Goal: Complete application form

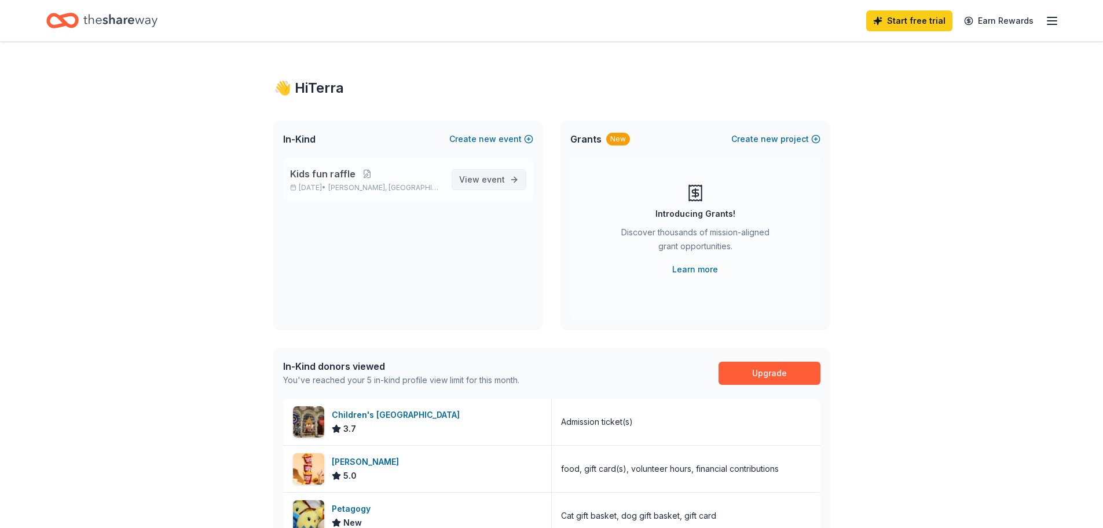
click at [489, 178] on span "event" at bounding box center [493, 179] width 23 height 10
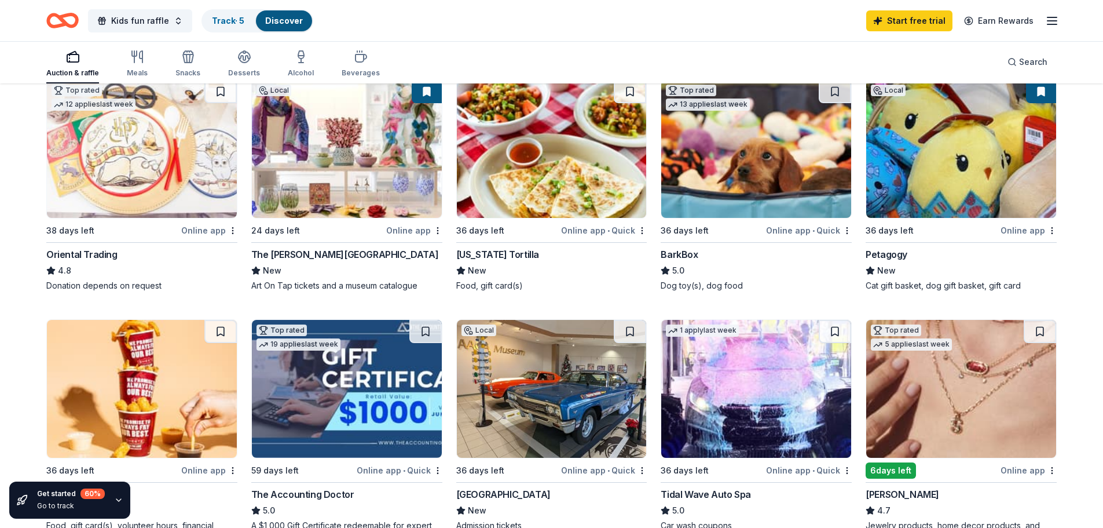
scroll to position [463, 0]
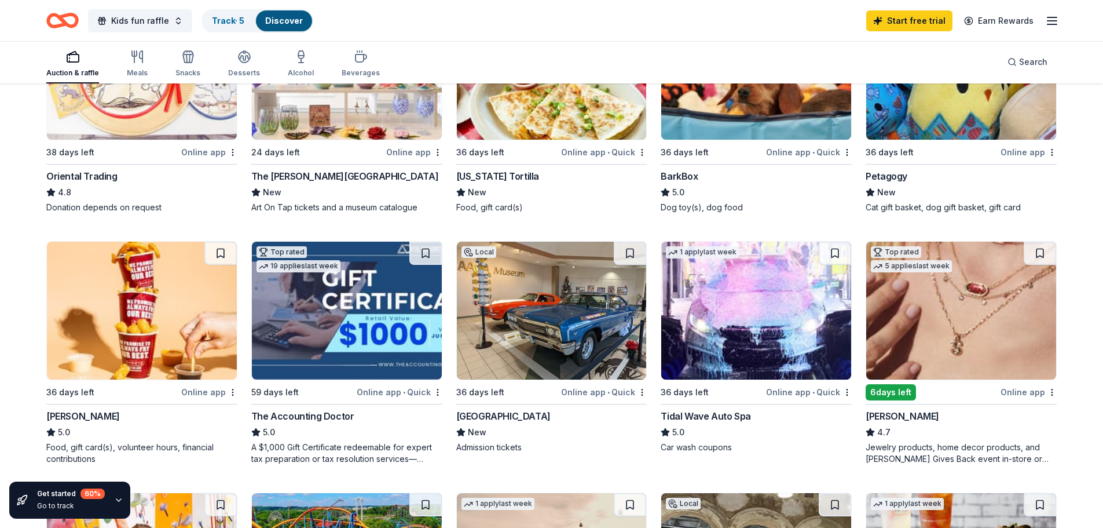
click at [113, 335] on img at bounding box center [142, 311] width 190 height 138
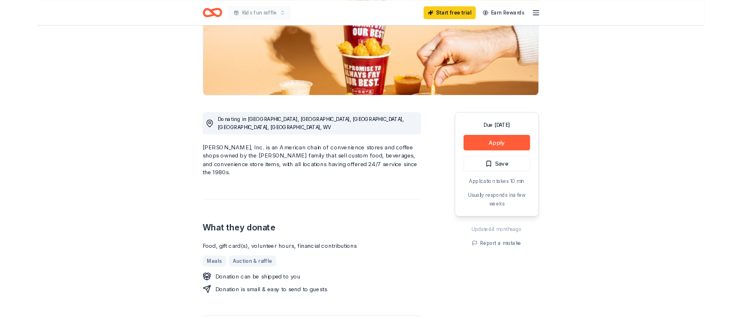
scroll to position [174, 0]
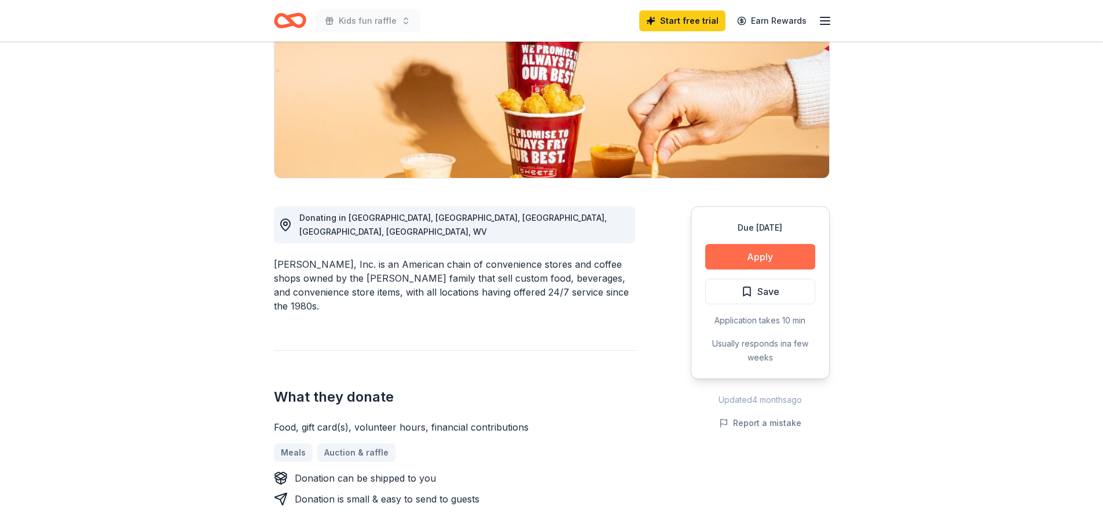
click at [748, 257] on button "Apply" at bounding box center [760, 256] width 110 height 25
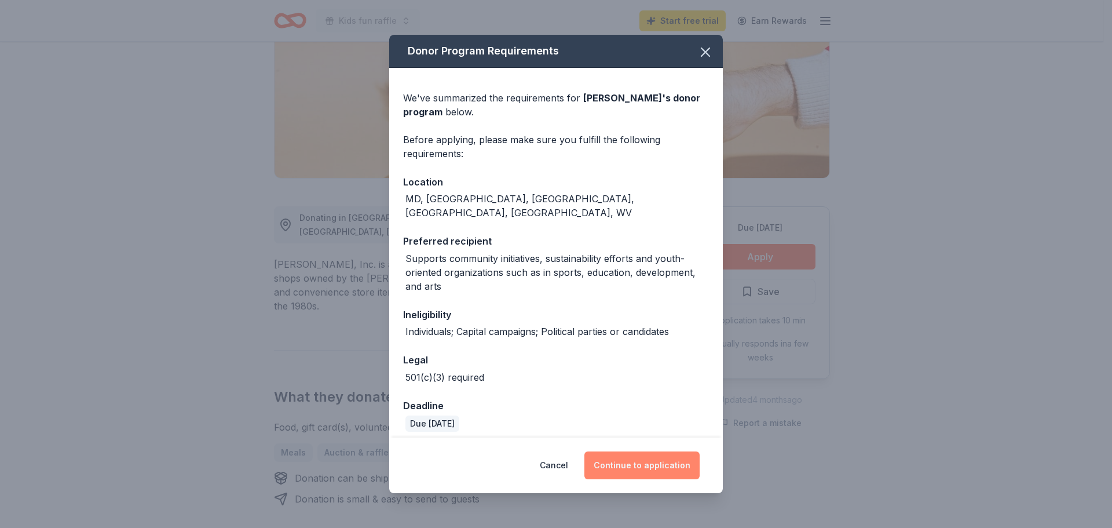
click at [626, 467] on button "Continue to application" at bounding box center [641, 465] width 115 height 28
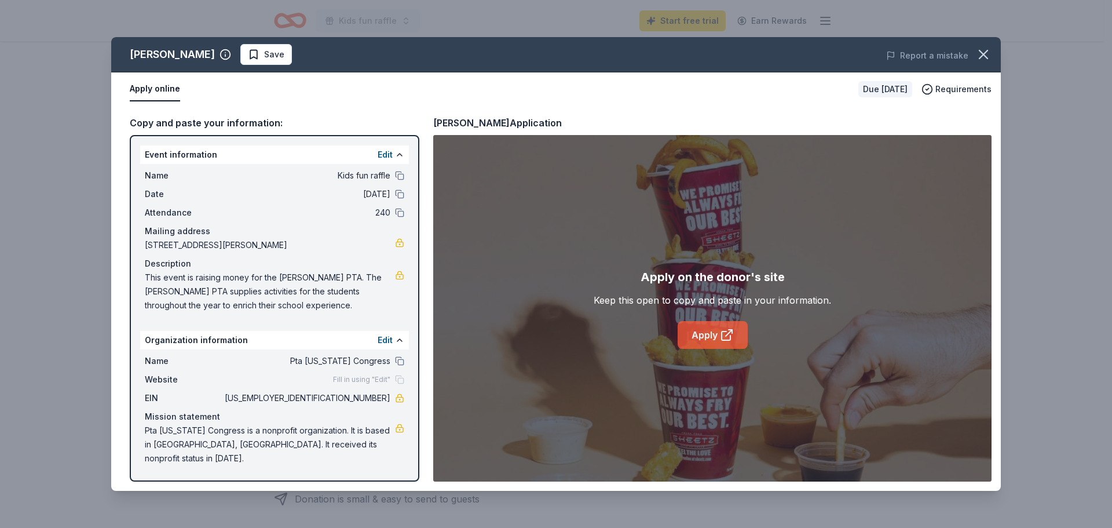
click at [713, 334] on link "Apply" at bounding box center [713, 335] width 70 height 28
drag, startPoint x: 392, startPoint y: 396, endPoint x: 346, endPoint y: 395, distance: 45.2
click at [346, 395] on div "EIN [US_EMPLOYER_IDENTIFICATION_NUMBER]" at bounding box center [274, 398] width 259 height 14
drag, startPoint x: 343, startPoint y: 398, endPoint x: 362, endPoint y: 398, distance: 19.1
click at [362, 398] on span "[US_EMPLOYER_IDENTIFICATION_NUMBER]" at bounding box center [306, 398] width 168 height 14
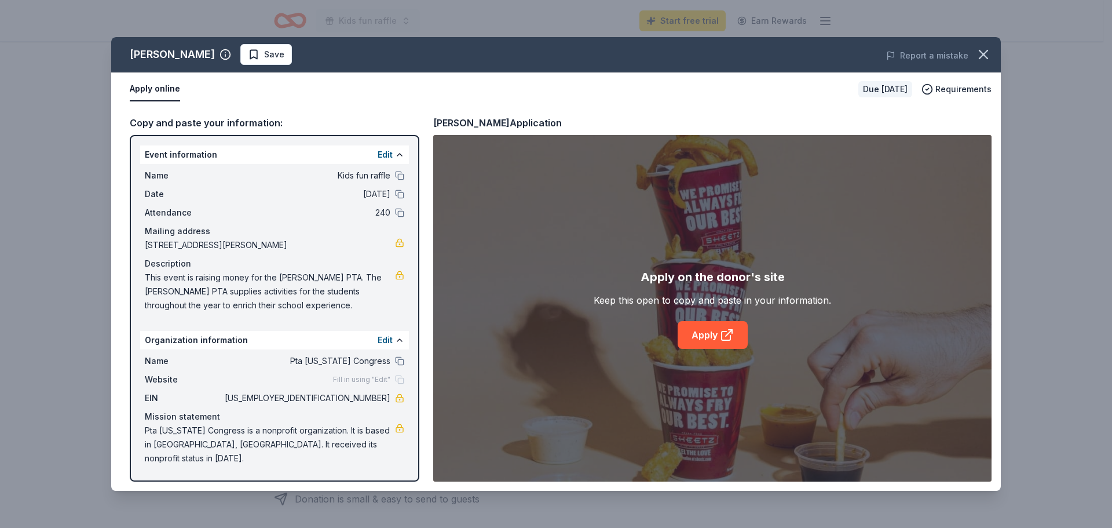
drag, startPoint x: 323, startPoint y: 244, endPoint x: 272, endPoint y: 244, distance: 51.5
click at [272, 244] on span "[STREET_ADDRESS][PERSON_NAME]" at bounding box center [270, 245] width 250 height 14
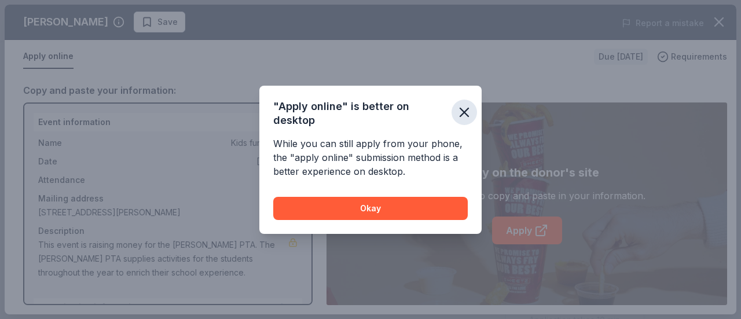
click at [466, 110] on icon "button" at bounding box center [464, 112] width 8 height 8
